Goal: Task Accomplishment & Management: Use online tool/utility

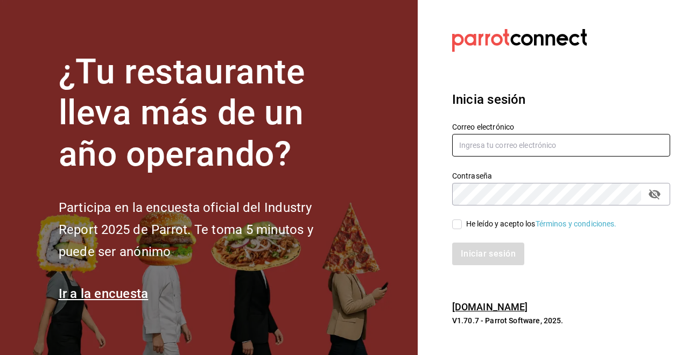
click at [474, 150] on input "text" at bounding box center [561, 145] width 218 height 23
type input "ariflovaldez576@gmail.com"
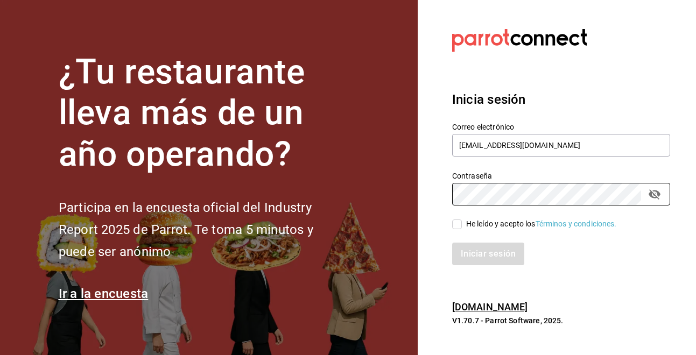
click at [467, 225] on div "He leído y acepto los Términos y condiciones." at bounding box center [541, 224] width 151 height 11
click at [462, 225] on input "He leído y acepto los Términos y condiciones." at bounding box center [457, 225] width 10 height 10
checkbox input "true"
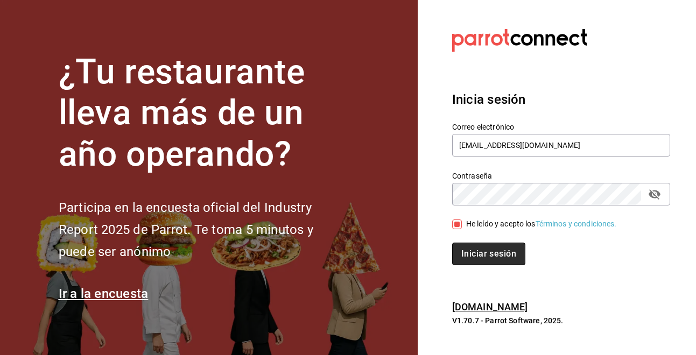
click at [473, 253] on button "Iniciar sesión" at bounding box center [488, 254] width 73 height 23
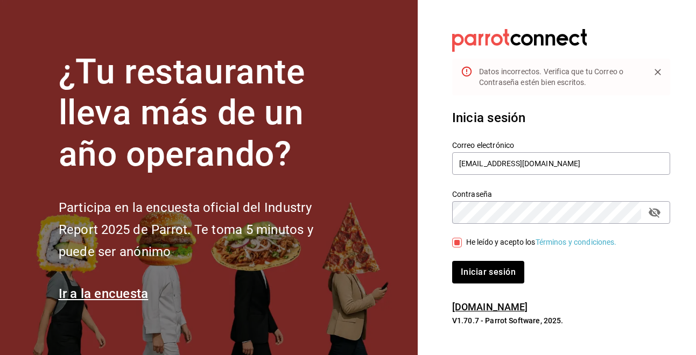
click at [655, 212] on icon "passwordField" at bounding box center [654, 212] width 13 height 13
click at [380, 215] on div "¿Tu restaurante lleva más de un año operando? Participa en la encuesta oficial …" at bounding box center [348, 177] width 696 height 355
click at [452, 261] on button "Iniciar sesión" at bounding box center [488, 272] width 72 height 23
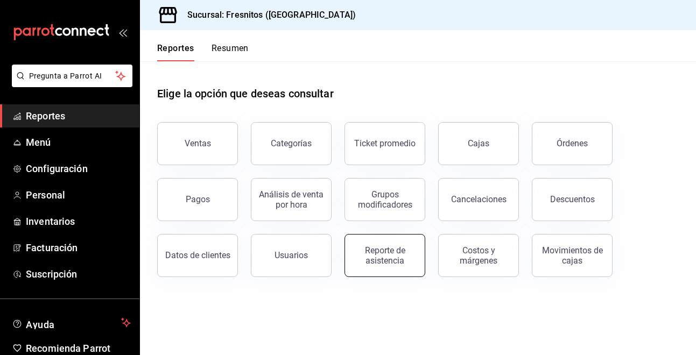
click at [379, 258] on div "Reporte de asistencia" at bounding box center [385, 255] width 67 height 20
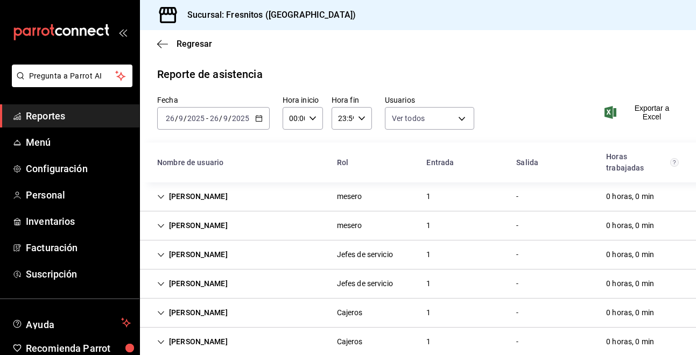
click at [260, 122] on \(Stroke\) "button" at bounding box center [259, 119] width 6 height 6
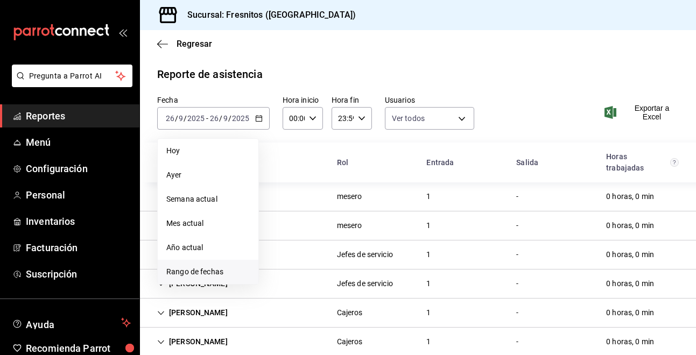
click at [204, 270] on span "Rango de fechas" at bounding box center [207, 271] width 83 height 11
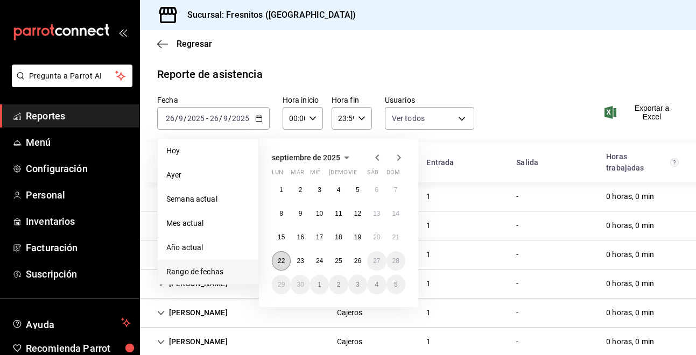
click at [279, 261] on abbr "22" at bounding box center [281, 261] width 7 height 8
drag, startPoint x: 279, startPoint y: 261, endPoint x: 363, endPoint y: 261, distance: 84.0
click at [363, 261] on div "1 2 3 4 5 6 7 8 9 10 11 12 13 14 15 16 17 18 19 20 21 22 23 24 25 26 27 28 29 3…" at bounding box center [339, 237] width 134 height 114
click at [363, 261] on button "26" at bounding box center [357, 260] width 19 height 19
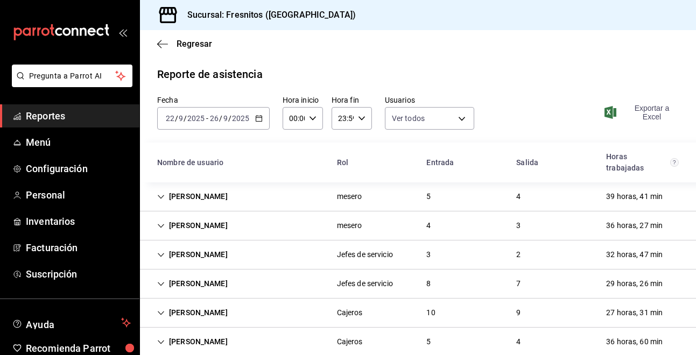
click at [646, 117] on span "Exportar a Excel" at bounding box center [643, 112] width 72 height 17
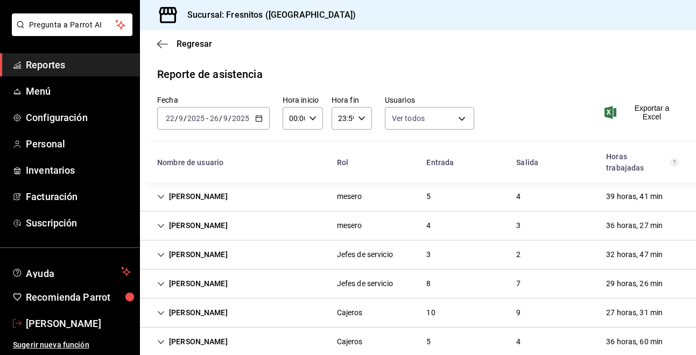
drag, startPoint x: 58, startPoint y: 324, endPoint x: 487, endPoint y: 1, distance: 537.5
click at [58, 324] on span "[PERSON_NAME]" at bounding box center [78, 324] width 105 height 15
